Goal: Task Accomplishment & Management: Use online tool/utility

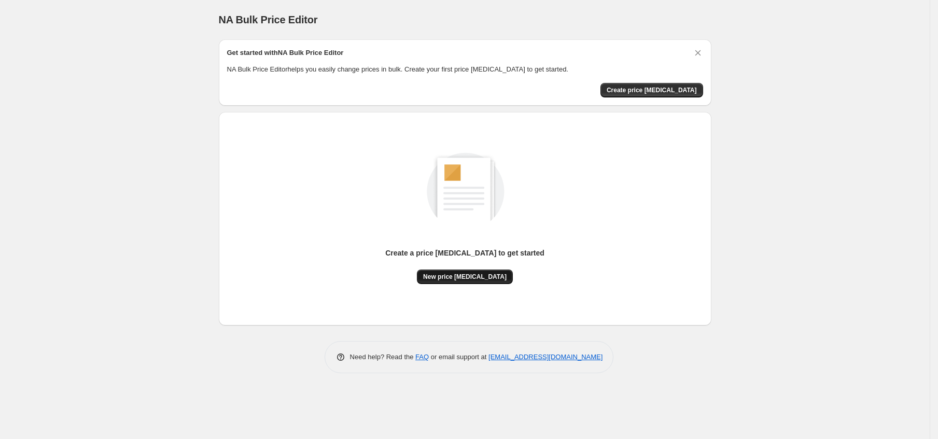
click at [470, 283] on button "New price change job" at bounding box center [465, 277] width 96 height 15
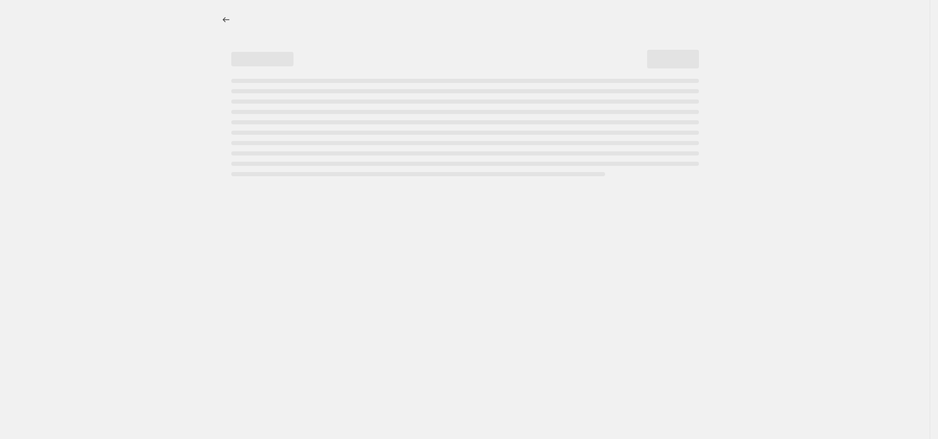
select select "percentage"
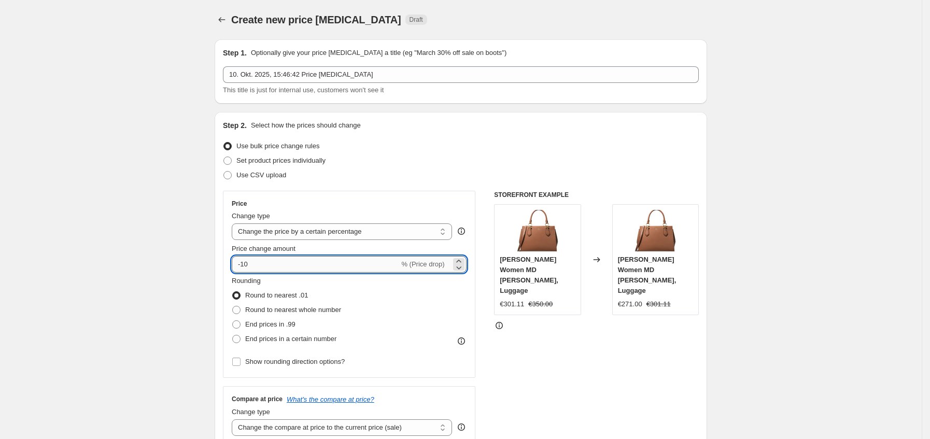
click at [315, 269] on input "-10" at bounding box center [315, 264] width 167 height 17
type input "-1"
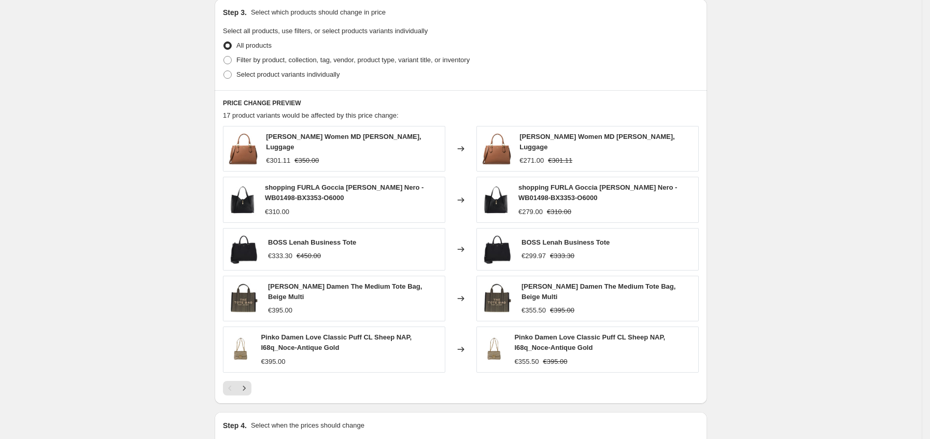
scroll to position [611, 0]
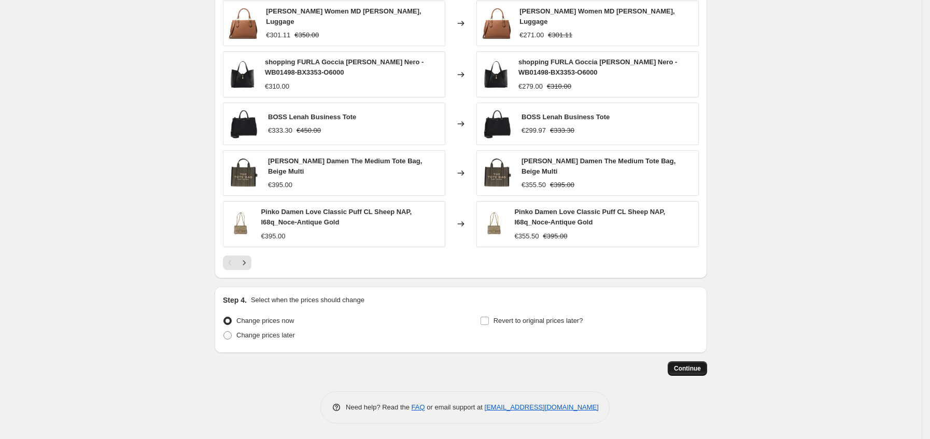
type input "-35"
click at [693, 367] on span "Continue" at bounding box center [687, 368] width 27 height 8
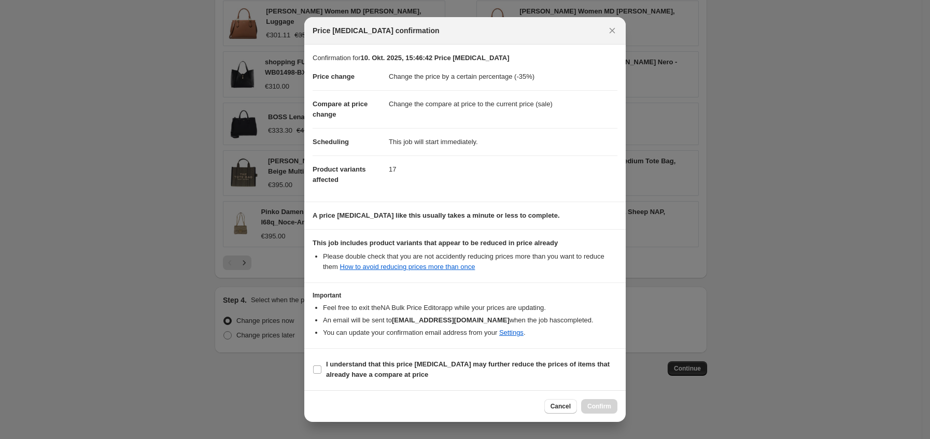
click at [419, 387] on section "I understand that this price change job may further reduce the prices of items …" at bounding box center [464, 369] width 321 height 41
click at [372, 375] on b "I understand that this price change job may further reduce the prices of items …" at bounding box center [468, 369] width 284 height 18
click at [321, 374] on input "I understand that this price change job may further reduce the prices of items …" at bounding box center [317, 370] width 8 height 8
checkbox input "true"
click at [582, 402] on div "Cancel Confirm" at bounding box center [580, 406] width 73 height 15
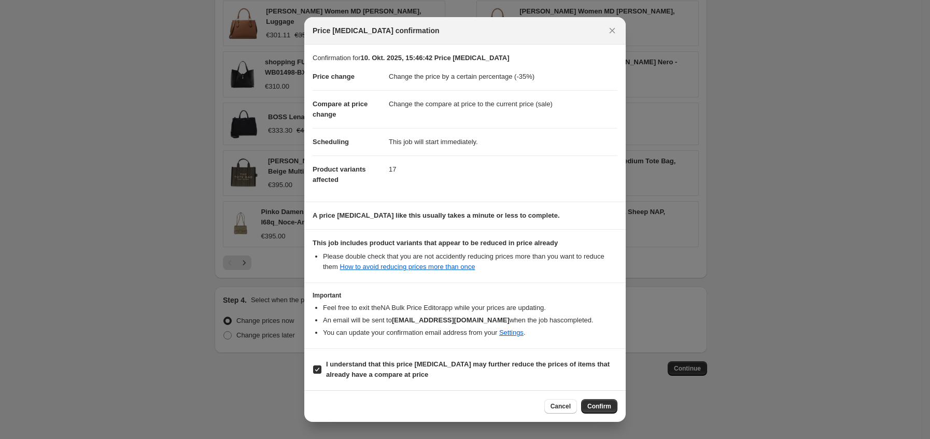
click at [602, 403] on span "Confirm" at bounding box center [599, 406] width 24 height 8
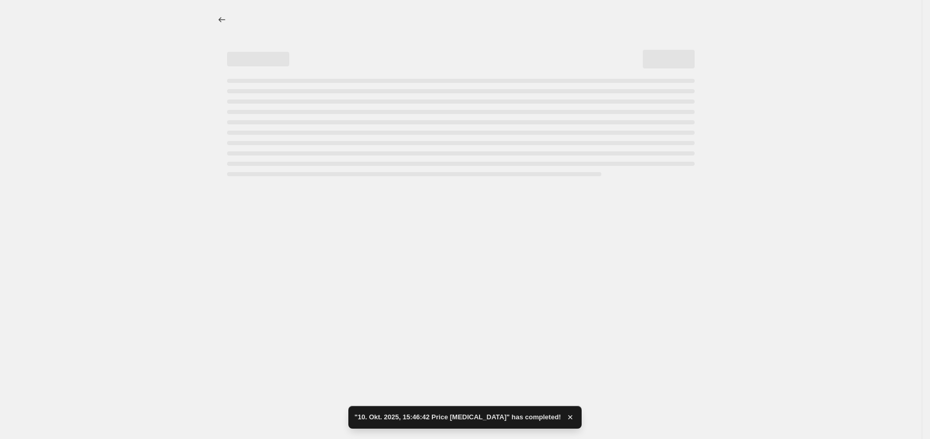
select select "percentage"
